Goal: Task Accomplishment & Management: Complete application form

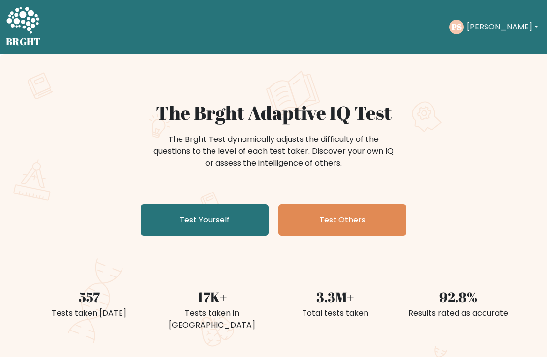
click at [180, 222] on link "Test Yourself" at bounding box center [205, 220] width 128 height 31
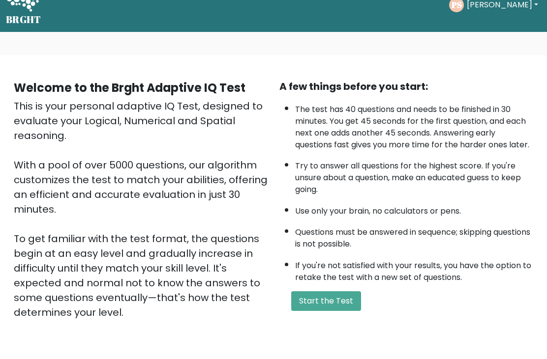
scroll to position [24, 0]
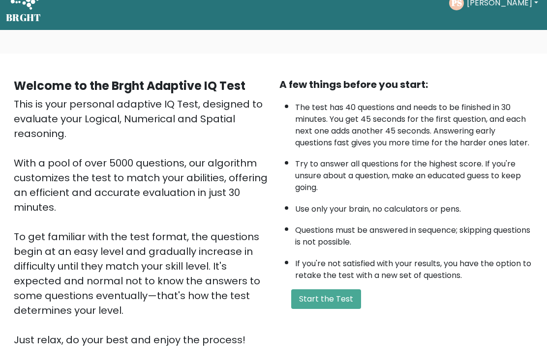
click at [318, 309] on button "Start the Test" at bounding box center [326, 300] width 70 height 20
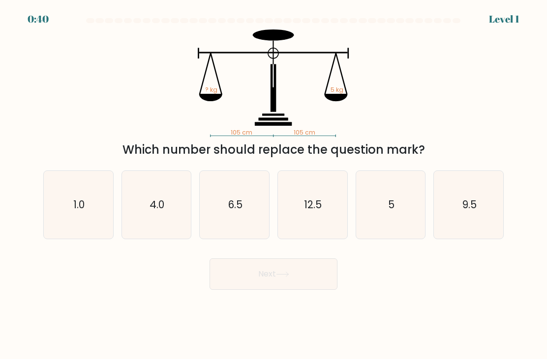
click at [407, 220] on icon "5" at bounding box center [390, 205] width 68 height 68
click at [274, 185] on input "e. 5" at bounding box center [273, 182] width 0 height 5
radio input "true"
click at [293, 287] on button "Next" at bounding box center [273, 274] width 128 height 31
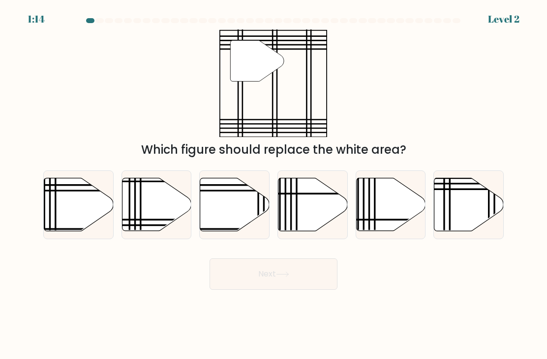
click at [469, 221] on icon at bounding box center [468, 204] width 69 height 53
click at [274, 185] on input "f." at bounding box center [273, 182] width 0 height 5
radio input "true"
click at [310, 282] on button "Next" at bounding box center [273, 274] width 128 height 31
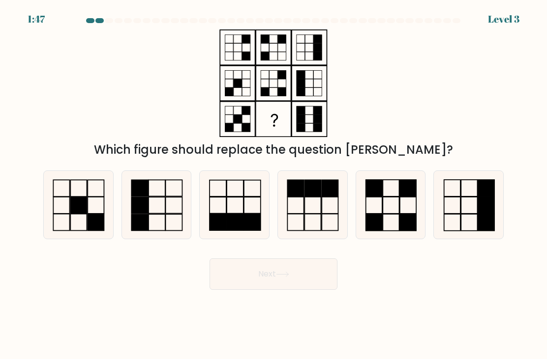
click at [402, 219] on icon at bounding box center [390, 205] width 68 height 68
click at [274, 185] on input "e." at bounding box center [273, 182] width 0 height 5
radio input "true"
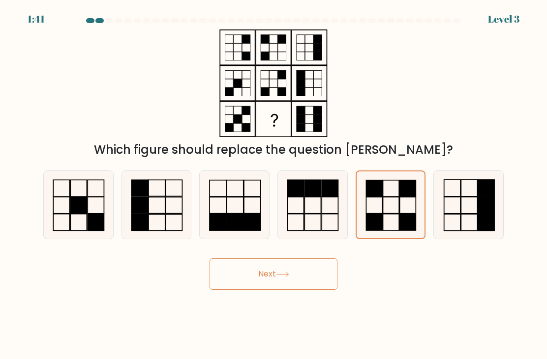
click at [304, 290] on button "Next" at bounding box center [273, 274] width 128 height 31
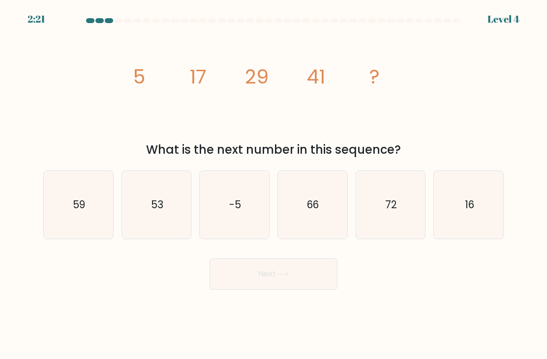
click at [173, 225] on icon "53" at bounding box center [156, 205] width 68 height 68
click at [273, 185] on input "b. 53" at bounding box center [273, 182] width 0 height 5
radio input "true"
click at [271, 290] on button "Next" at bounding box center [273, 274] width 128 height 31
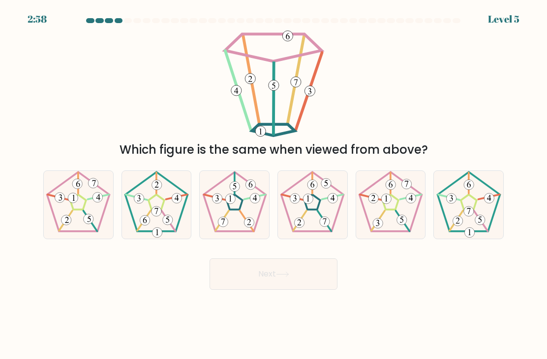
click at [237, 221] on icon at bounding box center [235, 205] width 68 height 68
click at [273, 185] on input "c." at bounding box center [273, 182] width 0 height 5
radio input "true"
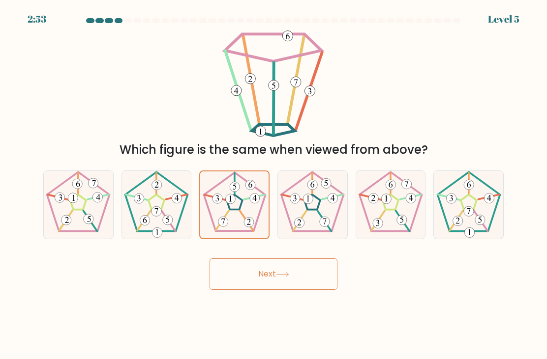
click at [269, 287] on button "Next" at bounding box center [273, 274] width 128 height 31
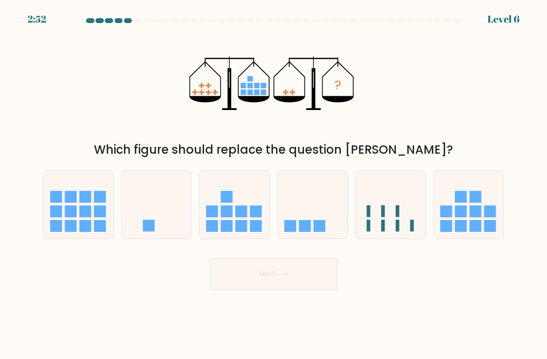
click at [311, 219] on icon at bounding box center [312, 205] width 69 height 58
click at [274, 185] on input "d." at bounding box center [273, 182] width 0 height 5
radio input "true"
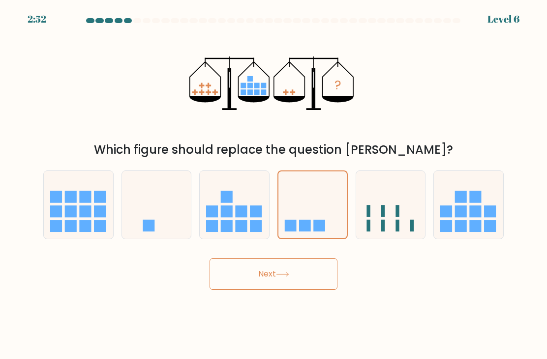
click at [283, 287] on button "Next" at bounding box center [273, 274] width 128 height 31
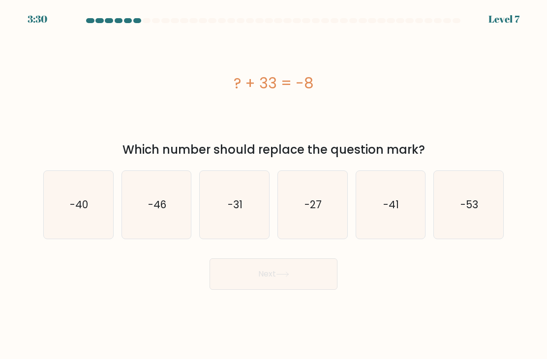
click at [377, 220] on icon "-41" at bounding box center [390, 205] width 68 height 68
click at [274, 185] on input "e. -41" at bounding box center [273, 182] width 0 height 5
radio input "true"
click at [298, 282] on button "Next" at bounding box center [273, 274] width 128 height 31
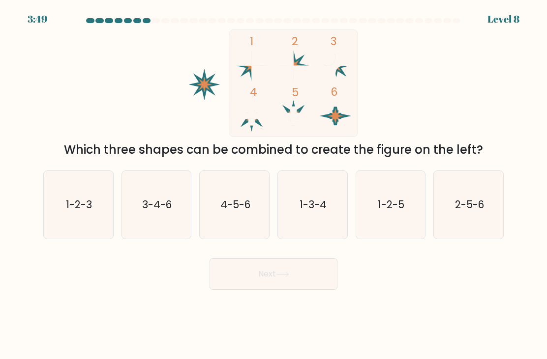
click at [240, 212] on text "4-5-6" at bounding box center [235, 205] width 30 height 14
click at [273, 185] on input "c. 4-5-6" at bounding box center [273, 182] width 0 height 5
radio input "true"
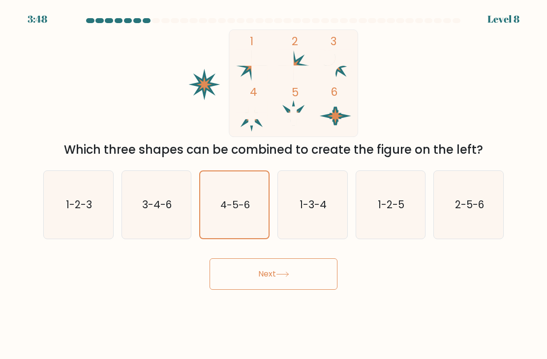
click at [289, 277] on icon at bounding box center [282, 274] width 13 height 5
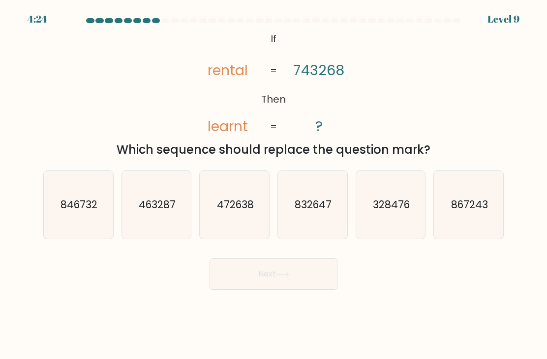
click at [79, 207] on icon "846732" at bounding box center [78, 205] width 68 height 68
click at [273, 185] on input "a. 846732" at bounding box center [273, 182] width 0 height 5
radio input "true"
click at [252, 275] on button "Next" at bounding box center [273, 274] width 128 height 31
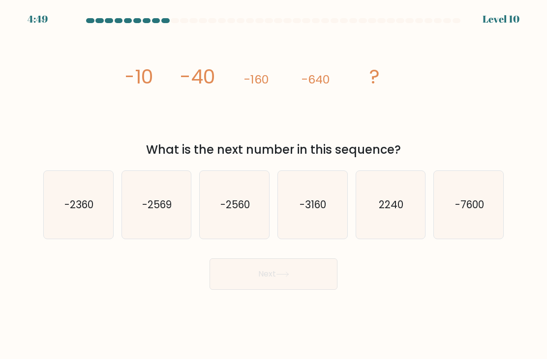
click at [222, 223] on icon "-2560" at bounding box center [235, 205] width 68 height 68
click at [273, 185] on input "c. -2560" at bounding box center [273, 182] width 0 height 5
radio input "true"
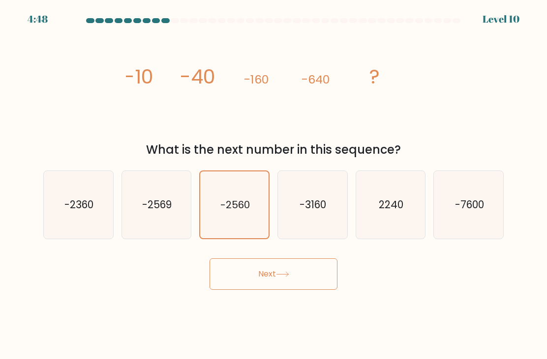
click at [279, 288] on button "Next" at bounding box center [273, 274] width 128 height 31
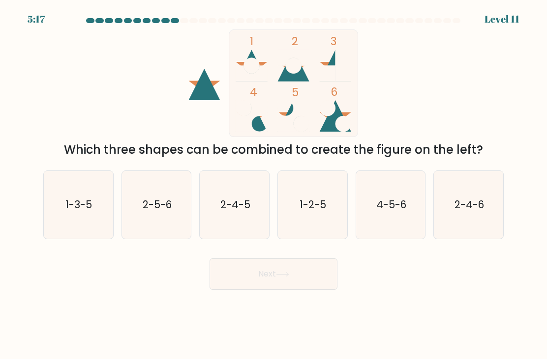
click at [392, 212] on text "4-5-6" at bounding box center [391, 205] width 30 height 14
click at [274, 185] on input "e. 4-5-6" at bounding box center [273, 182] width 0 height 5
radio input "true"
click at [297, 290] on button "Next" at bounding box center [273, 274] width 128 height 31
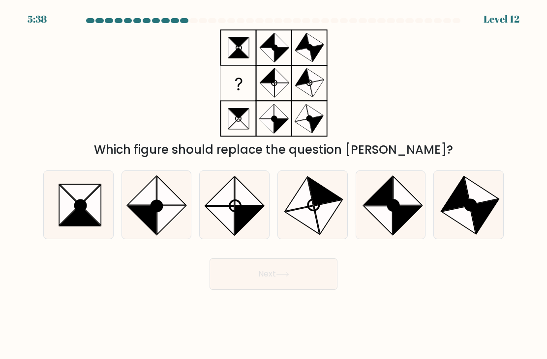
click at [77, 211] on icon at bounding box center [80, 205] width 11 height 11
click at [273, 185] on input "a." at bounding box center [273, 182] width 0 height 5
radio input "true"
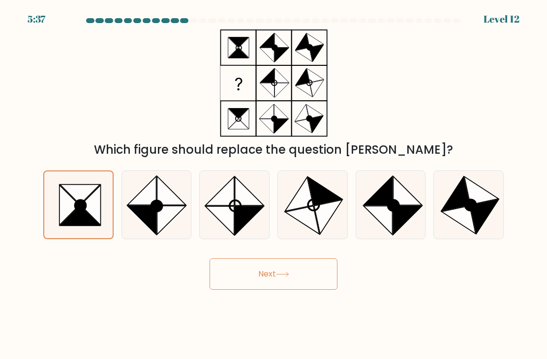
click at [265, 282] on button "Next" at bounding box center [273, 274] width 128 height 31
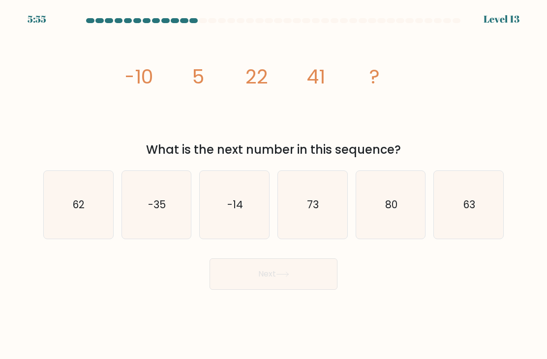
click at [101, 229] on icon "62" at bounding box center [78, 205] width 68 height 68
click at [273, 185] on input "a. 62" at bounding box center [273, 182] width 0 height 5
radio input "true"
click at [253, 284] on button "Next" at bounding box center [273, 274] width 128 height 31
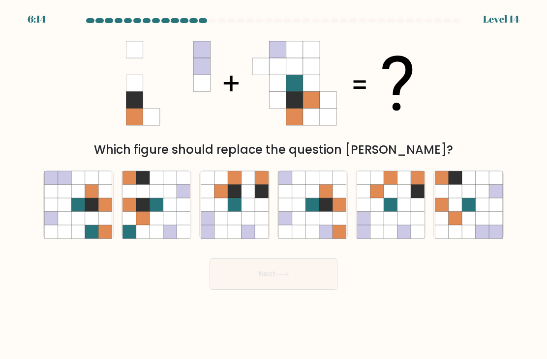
click at [237, 212] on icon at bounding box center [234, 205] width 13 height 13
click at [273, 185] on input "c." at bounding box center [273, 182] width 0 height 5
radio input "true"
click at [262, 289] on button "Next" at bounding box center [273, 274] width 128 height 31
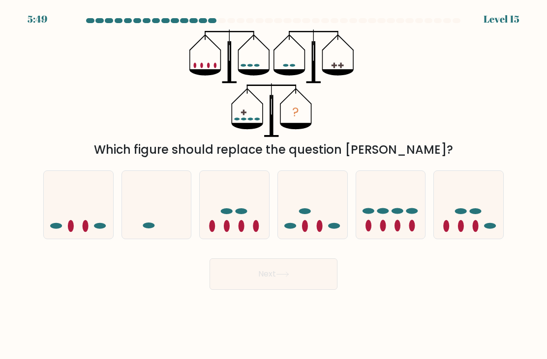
click at [458, 232] on ellipse at bounding box center [461, 226] width 6 height 12
click at [274, 185] on input "f." at bounding box center [273, 182] width 0 height 5
radio input "true"
click at [307, 290] on button "Next" at bounding box center [273, 274] width 128 height 31
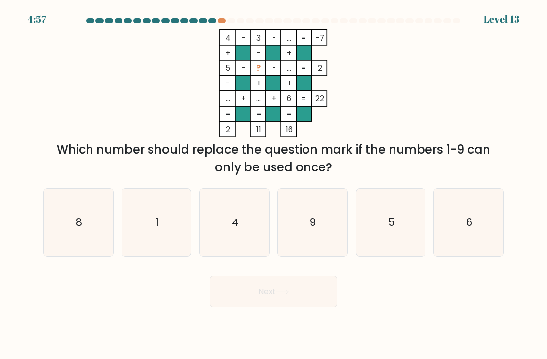
click at [158, 241] on icon "1" at bounding box center [156, 223] width 68 height 68
click at [273, 185] on input "b. 1" at bounding box center [273, 182] width 0 height 5
radio input "true"
click at [274, 296] on button "Next" at bounding box center [273, 291] width 128 height 31
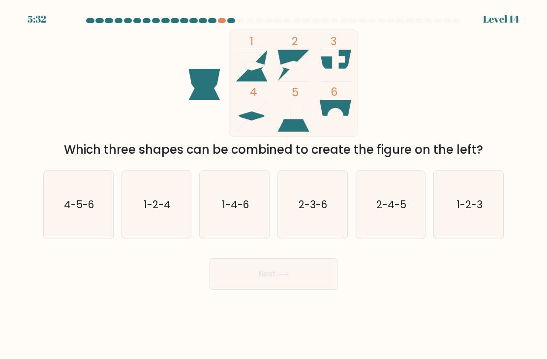
click at [166, 212] on text "1-2-4" at bounding box center [157, 205] width 27 height 14
click at [273, 185] on input "b. 1-2-4" at bounding box center [273, 182] width 0 height 5
radio input "true"
click at [276, 287] on button "Next" at bounding box center [273, 274] width 128 height 31
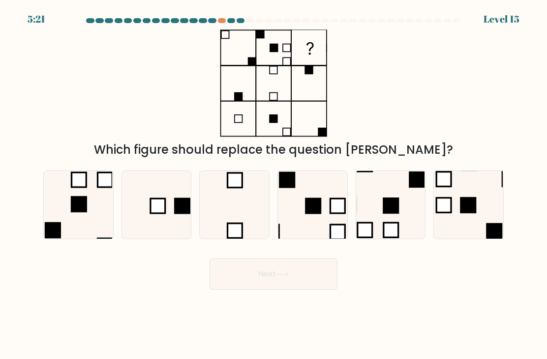
click at [159, 226] on icon at bounding box center [156, 205] width 68 height 68
click at [273, 185] on input "b." at bounding box center [273, 182] width 0 height 5
radio input "true"
click at [269, 277] on button "Next" at bounding box center [273, 274] width 128 height 31
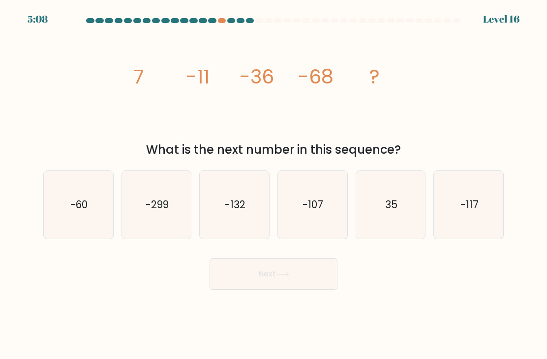
click at [305, 210] on text "-107" at bounding box center [313, 205] width 21 height 14
click at [274, 185] on input "d. -107" at bounding box center [273, 182] width 0 height 5
radio input "true"
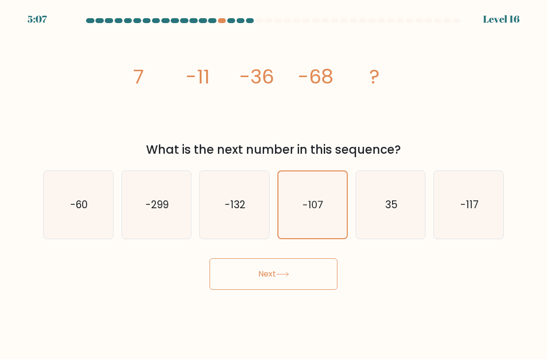
click at [282, 277] on icon at bounding box center [282, 274] width 13 height 5
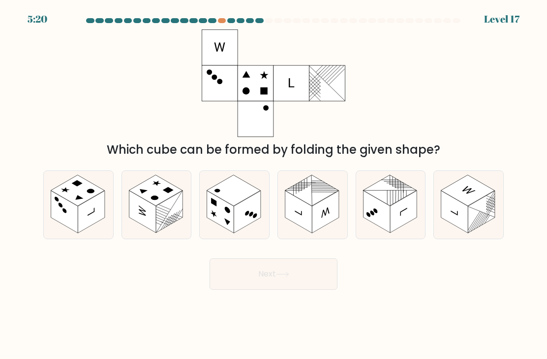
click at [230, 214] on circle at bounding box center [227, 210] width 5 height 8
click at [273, 185] on input "c." at bounding box center [273, 182] width 0 height 5
radio input "true"
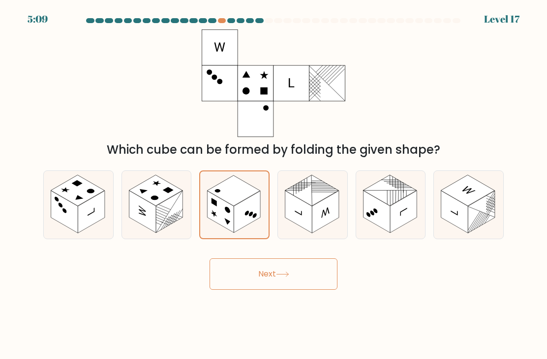
click at [277, 282] on button "Next" at bounding box center [273, 274] width 128 height 31
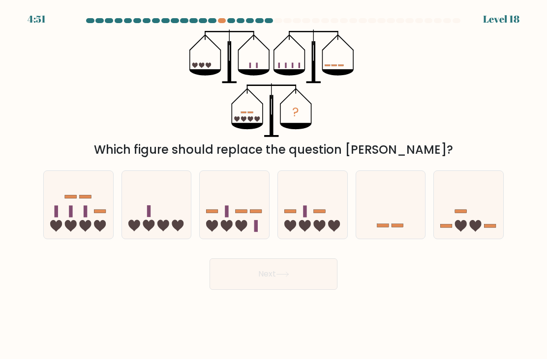
click at [467, 210] on icon at bounding box center [468, 205] width 69 height 58
click at [274, 185] on input "f." at bounding box center [273, 182] width 0 height 5
radio input "true"
click at [268, 278] on button "Next" at bounding box center [273, 274] width 128 height 31
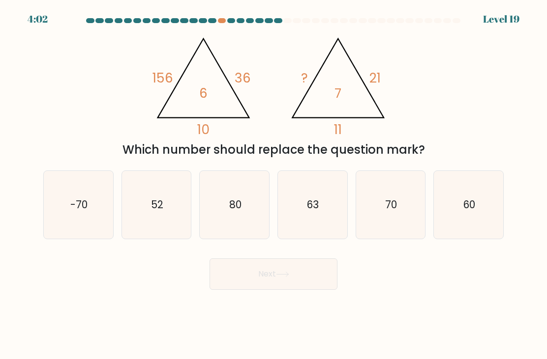
click at [319, 224] on icon "63" at bounding box center [312, 205] width 68 height 68
click at [274, 185] on input "d. 63" at bounding box center [273, 182] width 0 height 5
radio input "true"
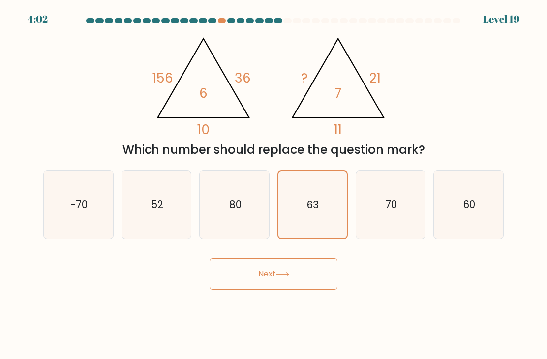
click at [281, 277] on icon at bounding box center [282, 274] width 13 height 5
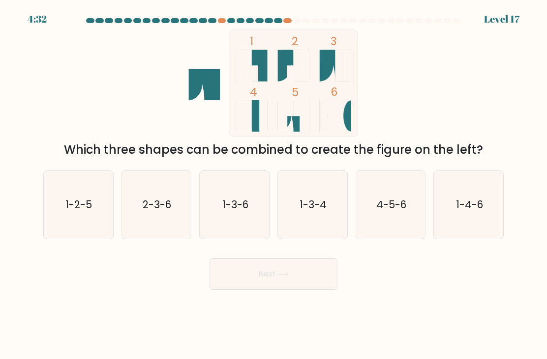
click at [80, 223] on icon "1-2-5" at bounding box center [78, 205] width 68 height 68
click at [273, 185] on input "a. 1-2-5" at bounding box center [273, 182] width 0 height 5
radio input "true"
click at [258, 282] on button "Next" at bounding box center [273, 274] width 128 height 31
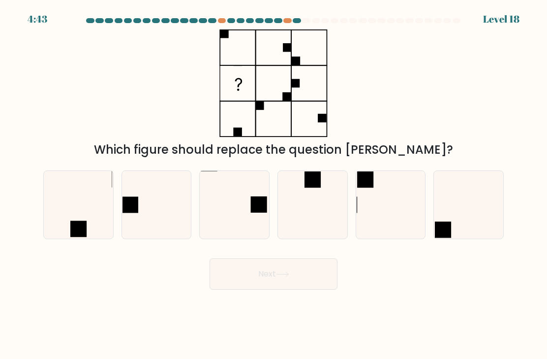
click at [309, 213] on icon at bounding box center [312, 205] width 68 height 68
click at [274, 185] on input "d." at bounding box center [273, 182] width 0 height 5
radio input "true"
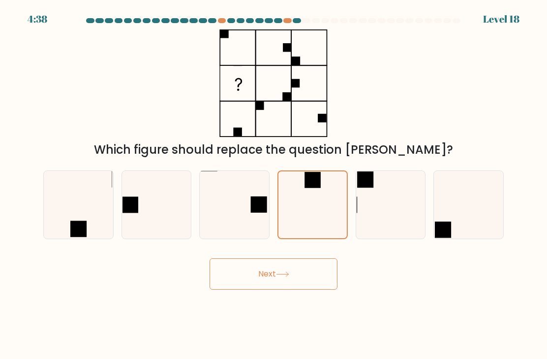
click at [262, 289] on button "Next" at bounding box center [273, 274] width 128 height 31
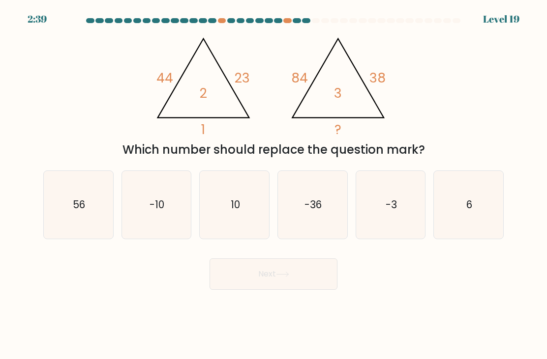
click at [321, 230] on icon "-36" at bounding box center [312, 205] width 68 height 68
click at [274, 185] on input "d. -36" at bounding box center [273, 182] width 0 height 5
radio input "true"
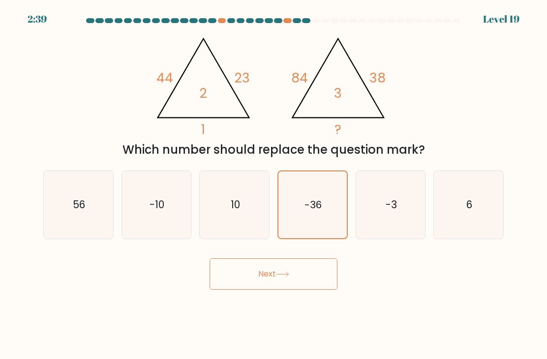
click at [291, 288] on button "Next" at bounding box center [273, 274] width 128 height 31
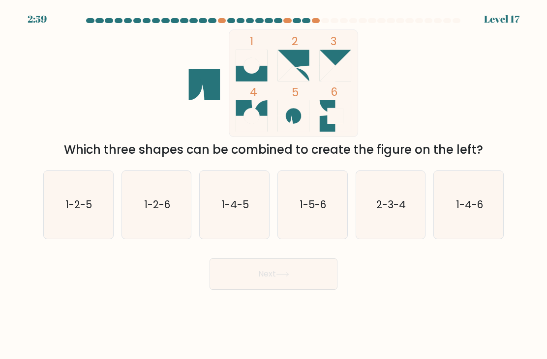
click at [234, 210] on text "1-4-5" at bounding box center [235, 205] width 28 height 14
click at [273, 185] on input "c. 1-4-5" at bounding box center [273, 182] width 0 height 5
radio input "true"
click at [300, 290] on button "Next" at bounding box center [273, 274] width 128 height 31
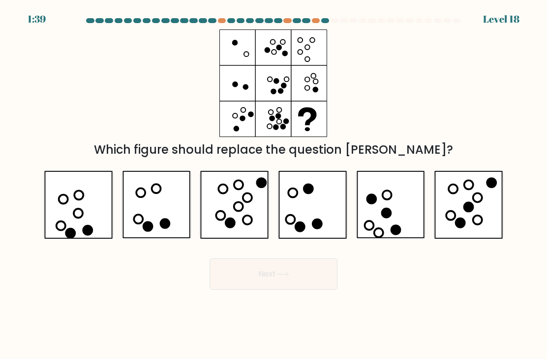
click at [238, 211] on icon at bounding box center [238, 207] width 9 height 9
click at [273, 185] on input "c." at bounding box center [273, 182] width 0 height 5
radio input "true"
click at [257, 290] on button "Next" at bounding box center [273, 274] width 128 height 31
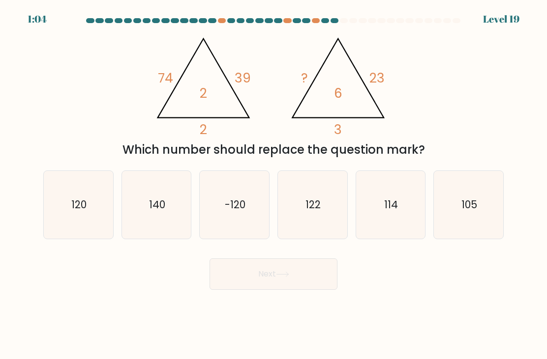
click at [87, 223] on icon "120" at bounding box center [78, 205] width 68 height 68
click at [273, 185] on input "a. 120" at bounding box center [273, 182] width 0 height 5
radio input "true"
click at [279, 281] on button "Next" at bounding box center [273, 274] width 128 height 31
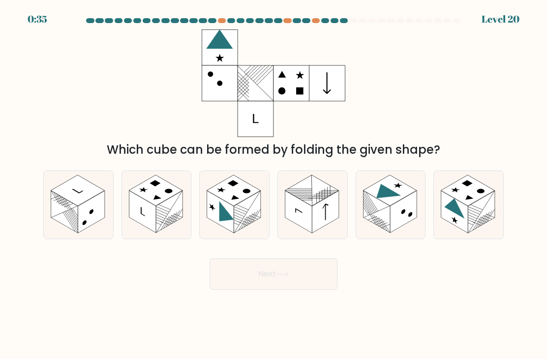
click at [392, 225] on rect at bounding box center [403, 212] width 27 height 42
click at [274, 185] on input "e." at bounding box center [273, 182] width 0 height 5
radio input "true"
click at [307, 290] on button "Next" at bounding box center [273, 274] width 128 height 31
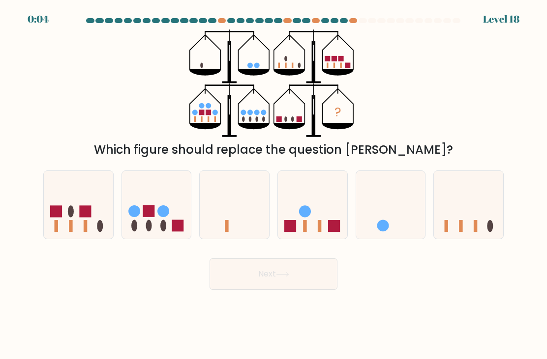
click at [447, 227] on icon at bounding box center [468, 205] width 69 height 58
click at [274, 185] on input "f." at bounding box center [273, 182] width 0 height 5
radio input "true"
click at [312, 280] on button "Next" at bounding box center [273, 274] width 128 height 31
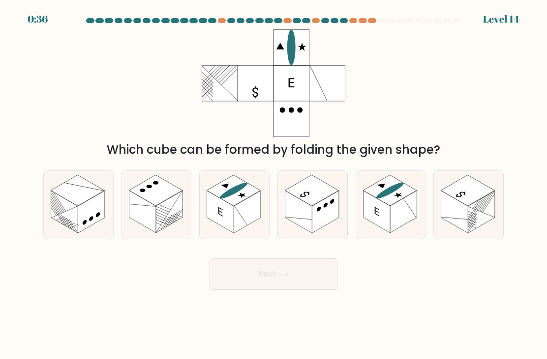
click at [242, 219] on rect at bounding box center [247, 212] width 27 height 42
click at [273, 185] on input "c." at bounding box center [273, 182] width 0 height 5
radio input "true"
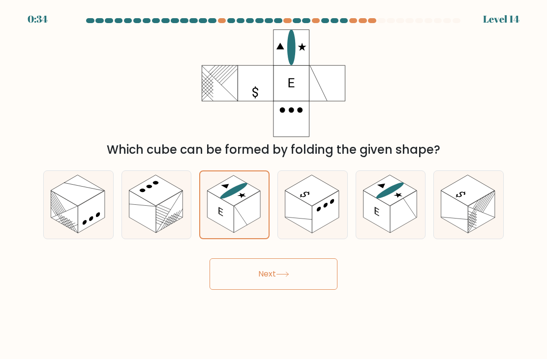
click at [244, 286] on button "Next" at bounding box center [273, 274] width 128 height 31
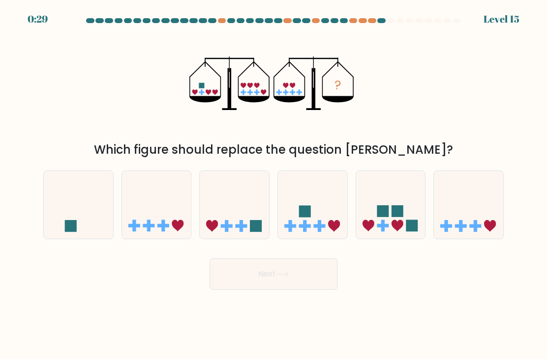
click at [312, 230] on icon at bounding box center [312, 205] width 69 height 58
click at [274, 185] on input "d." at bounding box center [273, 182] width 0 height 5
radio input "true"
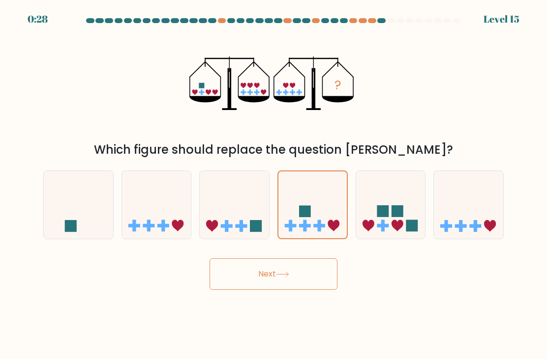
click at [303, 285] on button "Next" at bounding box center [273, 274] width 128 height 31
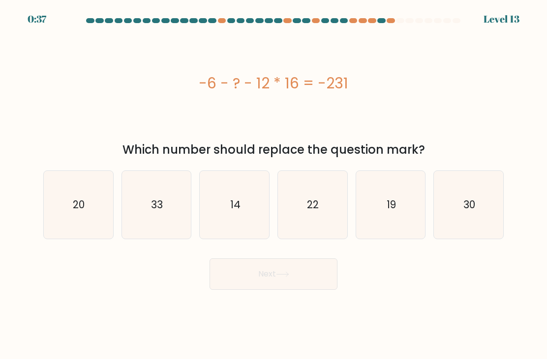
click at [243, 221] on icon "14" at bounding box center [235, 205] width 68 height 68
click at [273, 185] on input "c. 14" at bounding box center [273, 182] width 0 height 5
radio input "true"
click at [247, 287] on button "Next" at bounding box center [273, 274] width 128 height 31
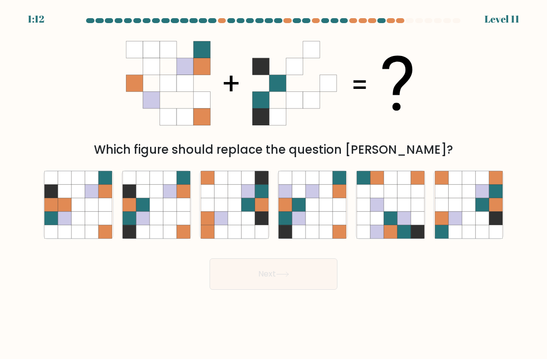
click at [165, 223] on icon at bounding box center [169, 218] width 13 height 13
click at [273, 185] on input "b." at bounding box center [273, 182] width 0 height 5
radio input "true"
click at [294, 278] on button "Next" at bounding box center [273, 274] width 128 height 31
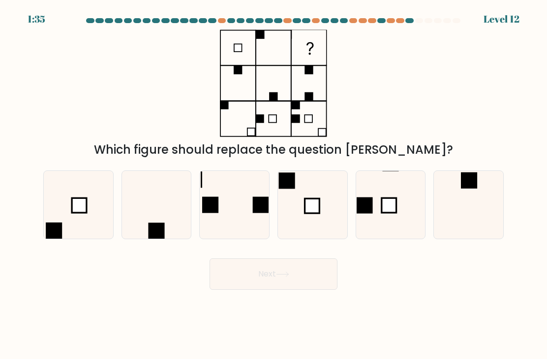
click at [308, 227] on icon at bounding box center [312, 205] width 68 height 68
click at [274, 185] on input "d." at bounding box center [273, 182] width 0 height 5
radio input "true"
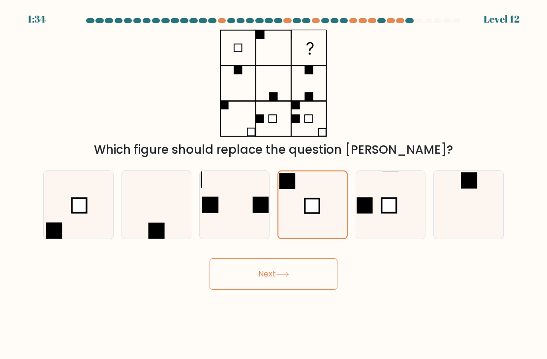
click at [284, 277] on icon at bounding box center [282, 274] width 12 height 4
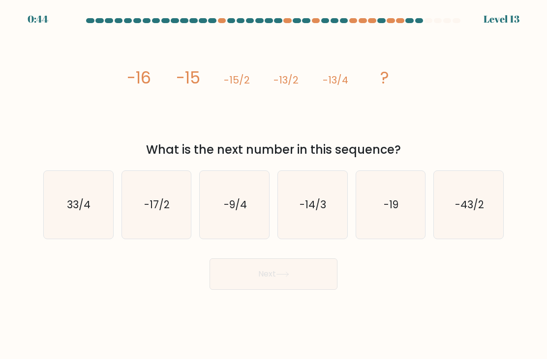
click at [231, 212] on text "-9/4" at bounding box center [235, 205] width 23 height 14
click at [273, 185] on input "c. -9/4" at bounding box center [273, 182] width 0 height 5
radio input "true"
click at [257, 287] on button "Next" at bounding box center [273, 274] width 128 height 31
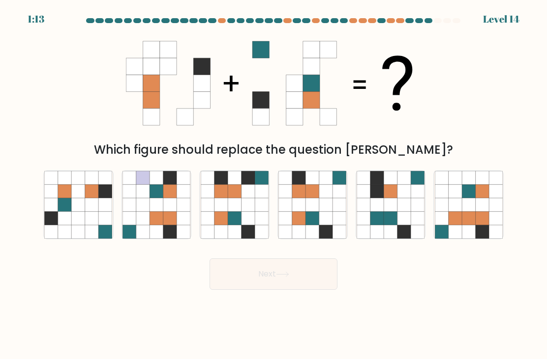
click at [304, 212] on icon at bounding box center [298, 205] width 13 height 13
click at [274, 185] on input "d." at bounding box center [273, 182] width 0 height 5
radio input "true"
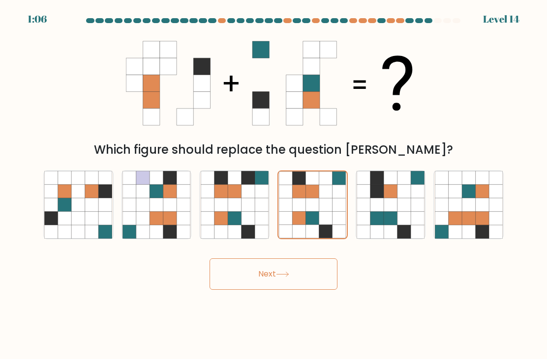
click at [264, 281] on button "Next" at bounding box center [273, 274] width 128 height 31
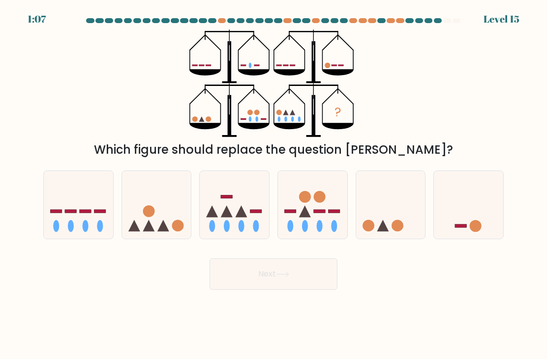
click at [155, 228] on icon at bounding box center [156, 205] width 69 height 58
click at [273, 185] on input "b." at bounding box center [273, 182] width 0 height 5
radio input "true"
click at [287, 277] on icon at bounding box center [282, 274] width 12 height 4
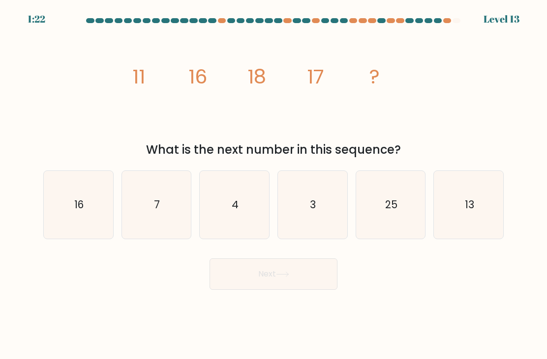
click at [481, 203] on icon "13" at bounding box center [469, 205] width 68 height 68
click at [274, 185] on input "f. 13" at bounding box center [273, 182] width 0 height 5
radio input "true"
click at [301, 283] on button "Next" at bounding box center [273, 274] width 128 height 31
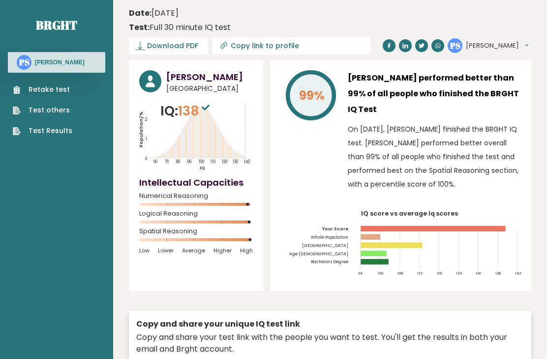
click at [56, 133] on link "Test Results" at bounding box center [42, 131] width 59 height 10
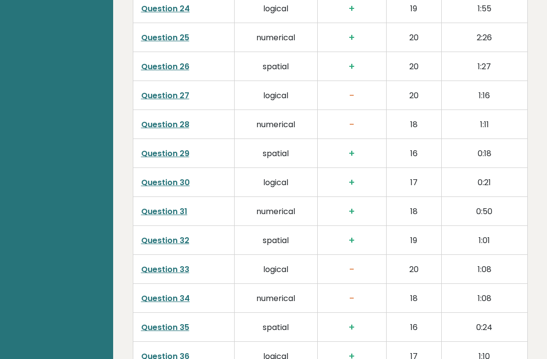
scroll to position [2777, 0]
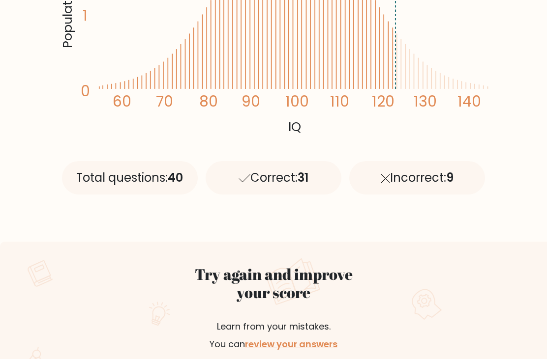
scroll to position [247, 0]
